Goal: Register for event/course

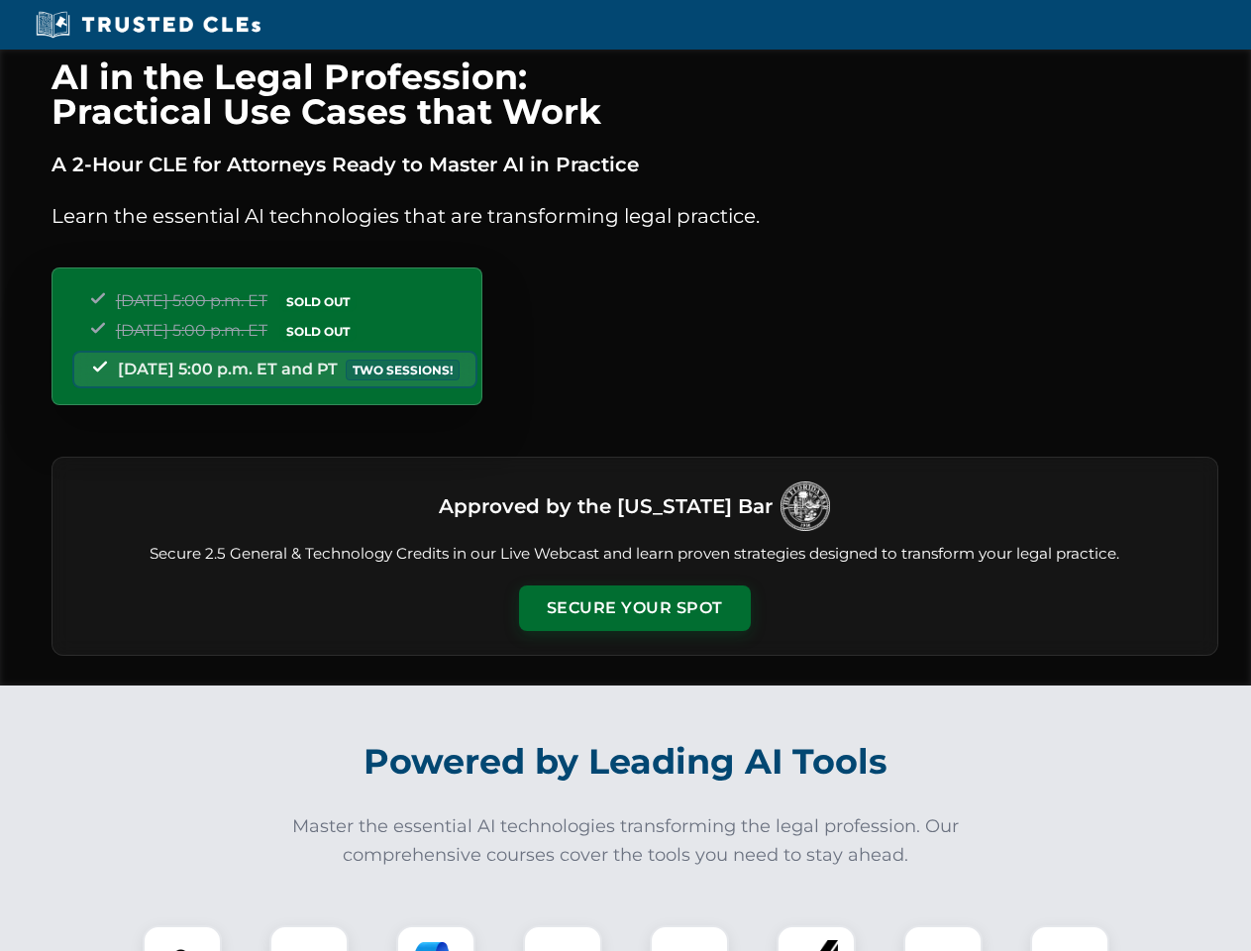
click at [634, 608] on button "Secure Your Spot" at bounding box center [635, 608] width 232 height 46
click at [182, 938] on img at bounding box center [182, 964] width 57 height 57
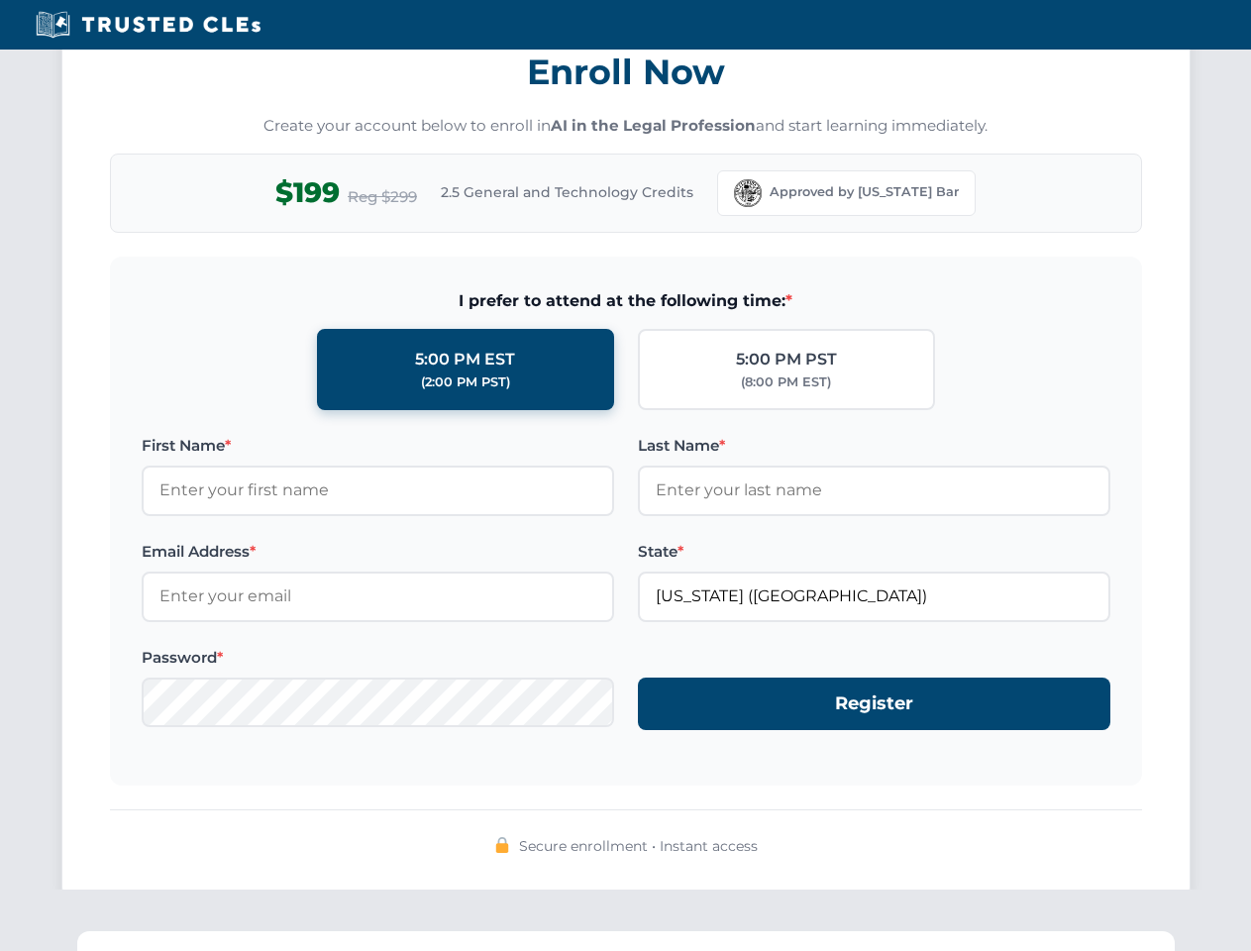
scroll to position [1945, 0]
